Goal: Information Seeking & Learning: Learn about a topic

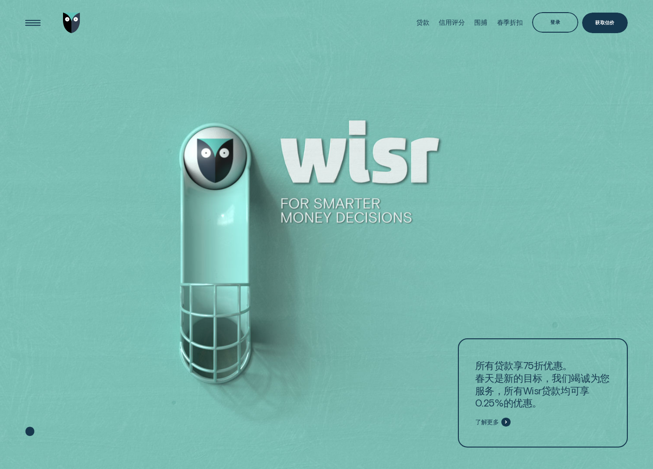
click at [501, 277] on div at bounding box center [326, 235] width 653 height 470
click at [424, 23] on font "贷款" at bounding box center [423, 22] width 13 height 7
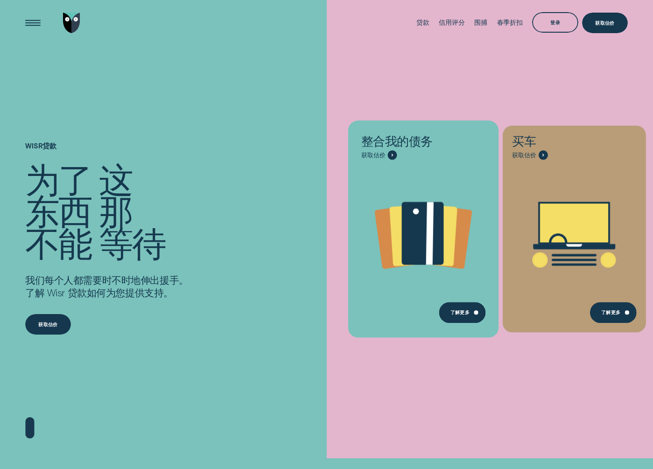
click at [438, 261] on icon "整合我的债务 - 了解更多" at bounding box center [423, 233] width 42 height 63
